Goal: Find specific page/section: Find specific page/section

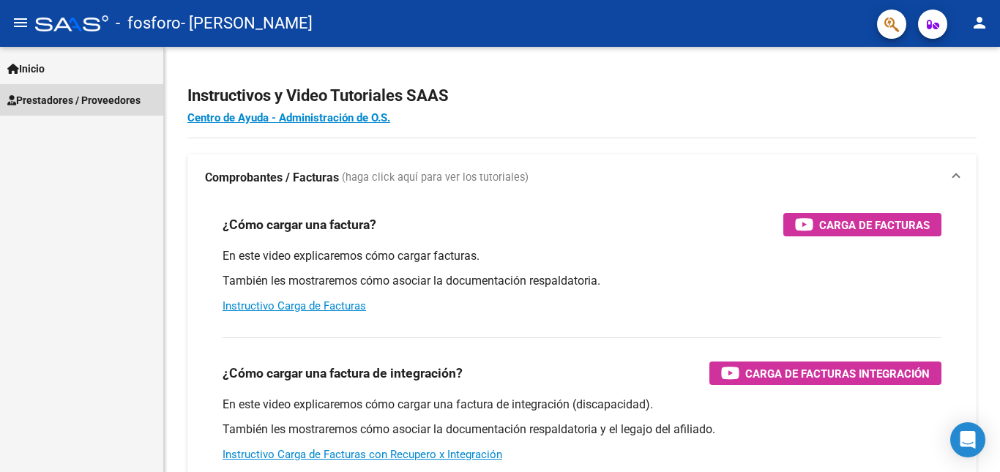
click at [62, 92] on span "Prestadores / Proveedores" at bounding box center [73, 100] width 133 height 16
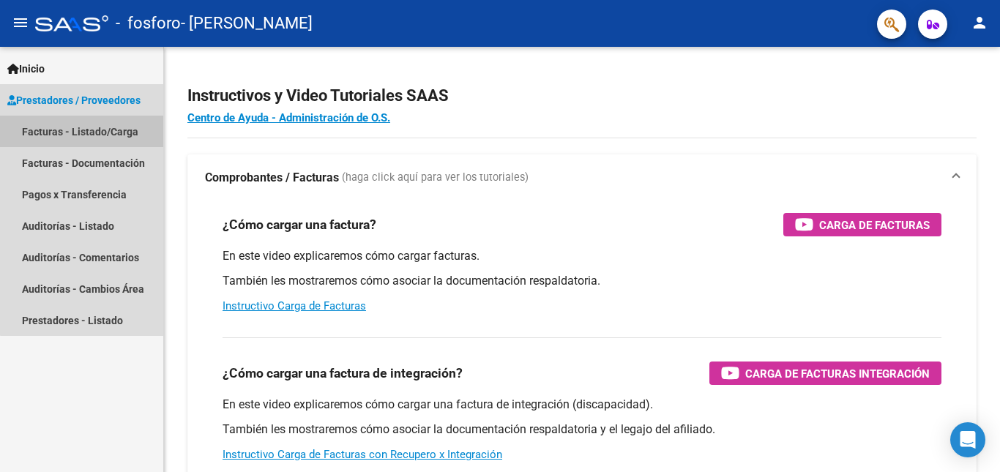
click at [116, 130] on link "Facturas - Listado/Carga" at bounding box center [81, 131] width 163 height 31
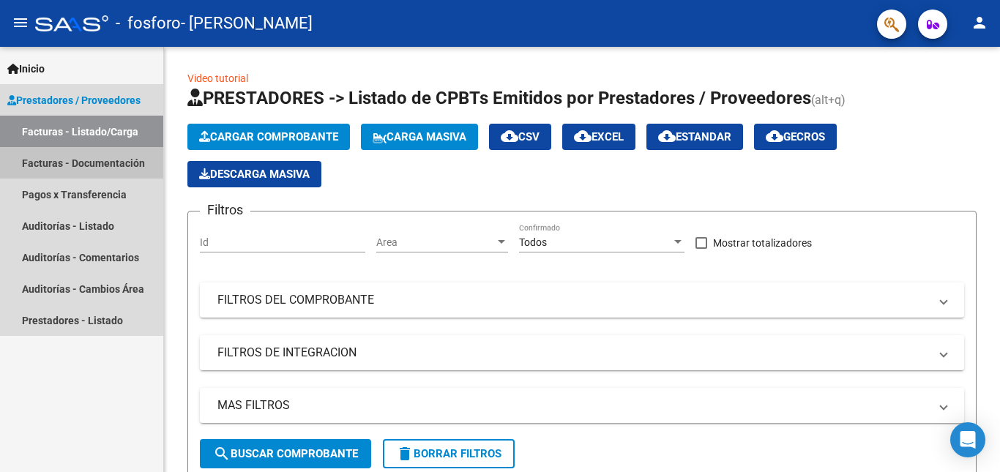
click at [80, 165] on link "Facturas - Documentación" at bounding box center [81, 162] width 163 height 31
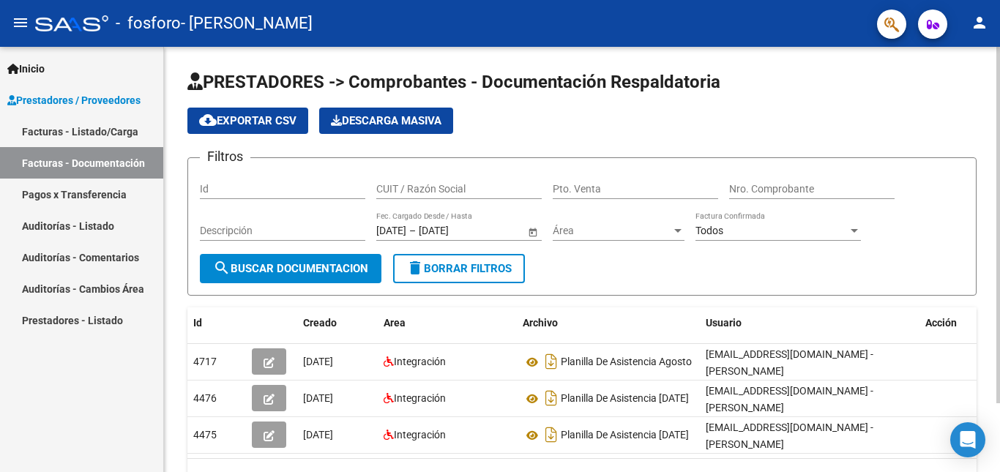
scroll to position [82, 0]
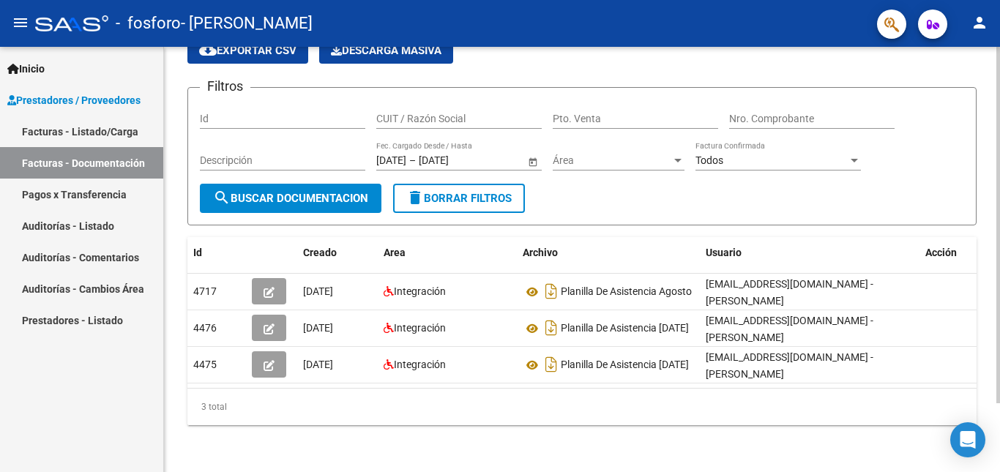
click at [1000, 423] on div at bounding box center [999, 260] width 4 height 426
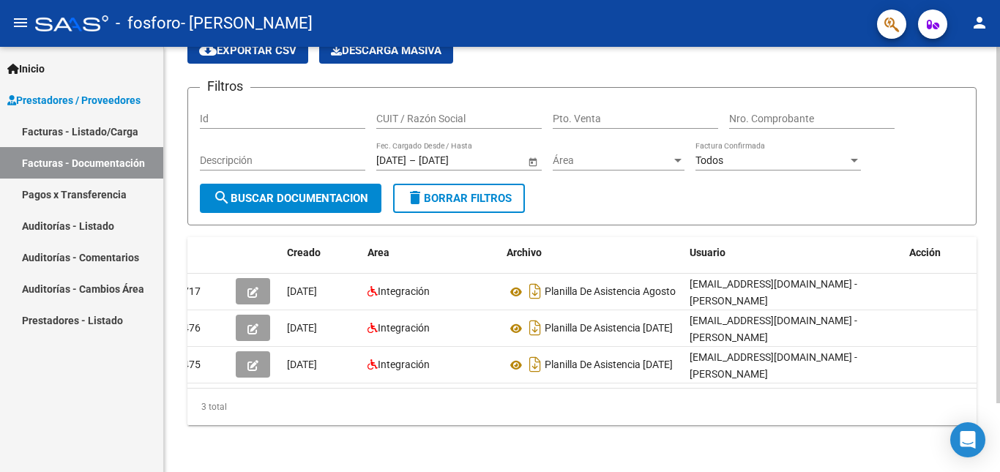
click at [685, 146] on app-drop-down-list "Área Área" at bounding box center [624, 162] width 143 height 42
